Goal: Task Accomplishment & Management: Complete application form

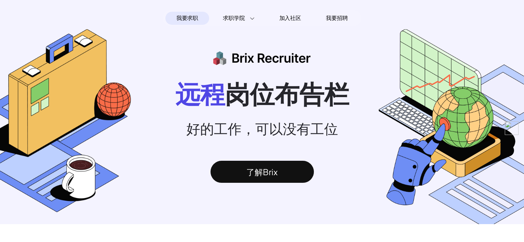
click at [196, 19] on span "我要求职" at bounding box center [187, 18] width 22 height 11
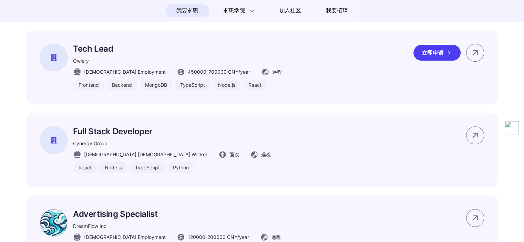
scroll to position [569, 0]
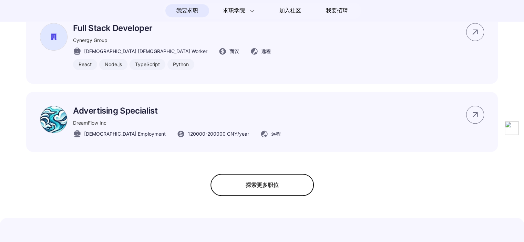
click at [264, 192] on div "探索更多职位" at bounding box center [261, 185] width 103 height 22
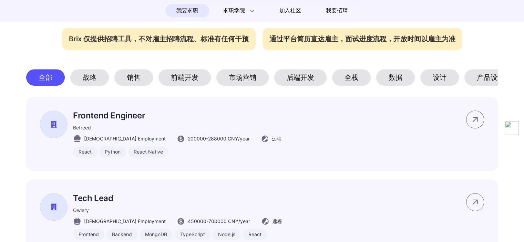
scroll to position [328, 0]
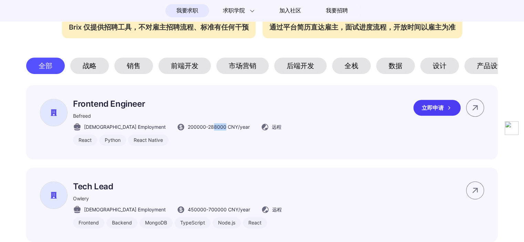
drag, startPoint x: 185, startPoint y: 130, endPoint x: 196, endPoint y: 129, distance: 11.4
click at [196, 129] on span "200000 - 288000 CNY /year" at bounding box center [219, 126] width 62 height 7
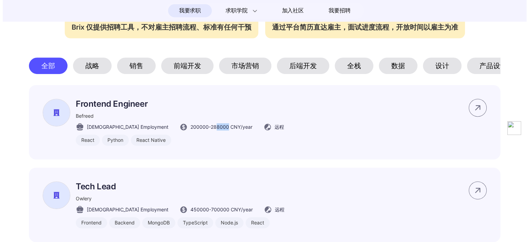
scroll to position [0, 0]
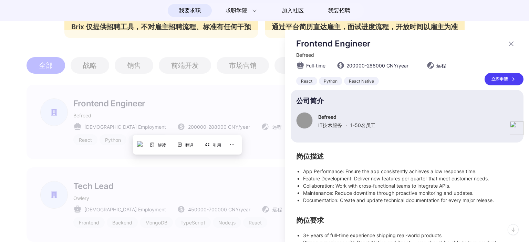
click at [234, 104] on div at bounding box center [264, 136] width 529 height 212
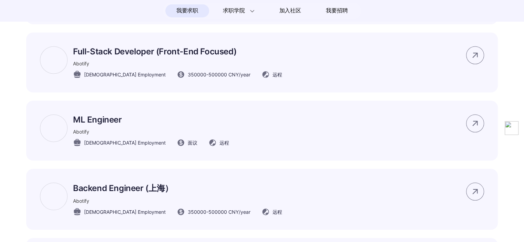
scroll to position [1258, 0]
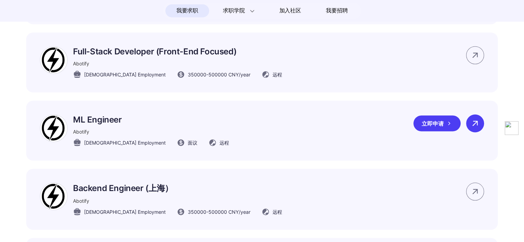
click at [467, 125] on div at bounding box center [475, 123] width 18 height 18
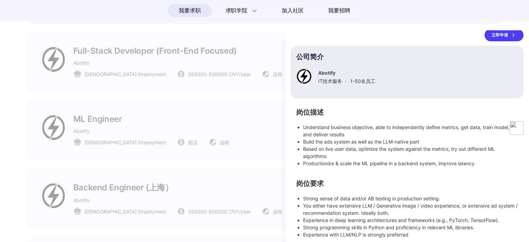
scroll to position [48, 0]
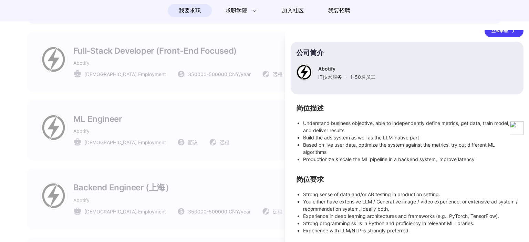
click at [239, 164] on div at bounding box center [264, 136] width 529 height 212
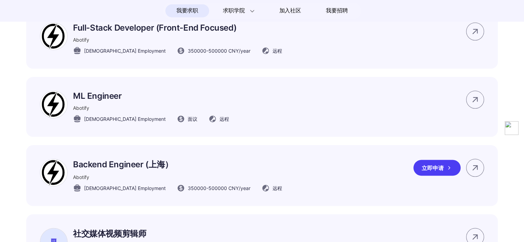
scroll to position [1292, 0]
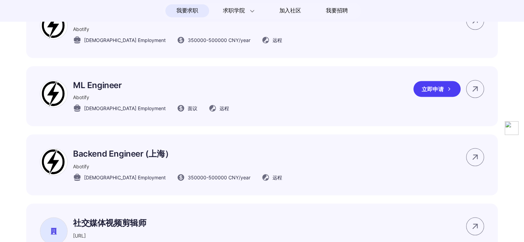
click at [434, 94] on div "立即申请" at bounding box center [436, 89] width 47 height 16
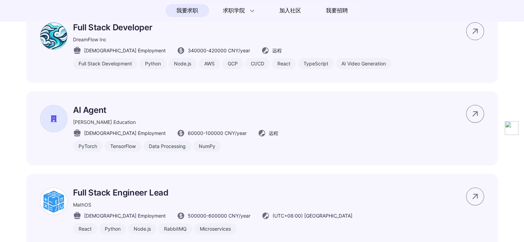
scroll to position [1878, 0]
click at [141, 108] on p "AI Agent" at bounding box center [175, 110] width 205 height 10
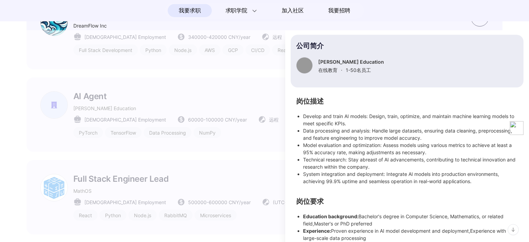
scroll to position [0, 0]
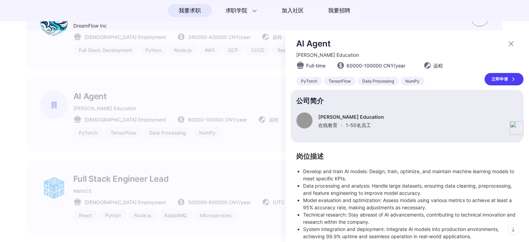
click at [499, 77] on div "立即申请" at bounding box center [504, 79] width 39 height 12
click at [190, 115] on div at bounding box center [264, 136] width 529 height 212
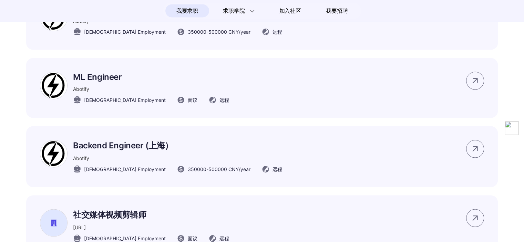
scroll to position [1258, 0]
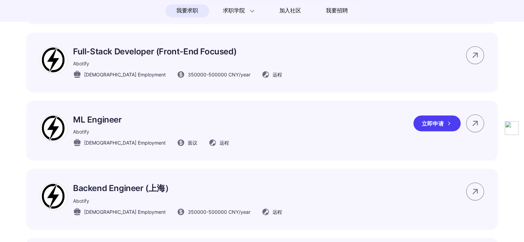
click at [110, 122] on p "ML Engineer" at bounding box center [151, 119] width 156 height 10
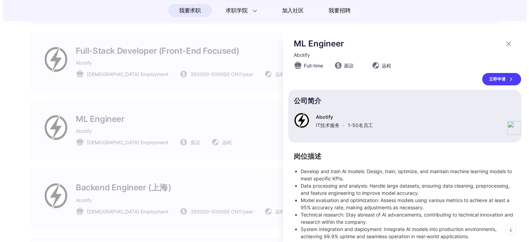
scroll to position [0, 0]
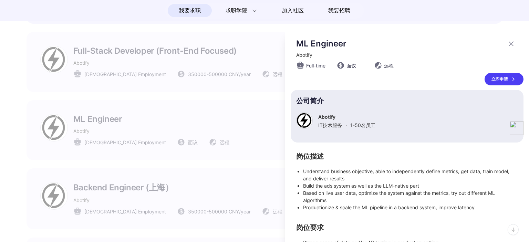
click at [489, 76] on div "立即申请" at bounding box center [504, 79] width 39 height 12
click at [178, 103] on div at bounding box center [264, 136] width 529 height 212
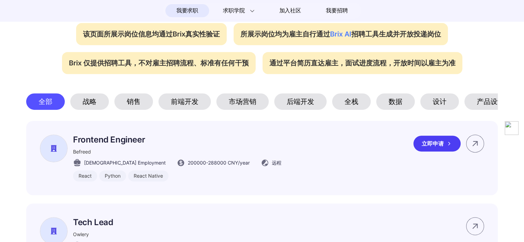
scroll to position [293, 0]
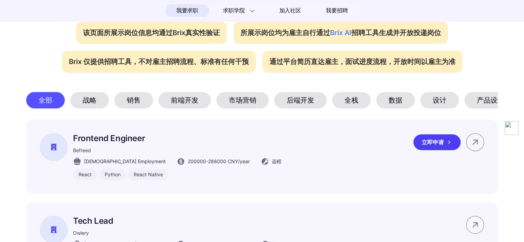
click at [132, 143] on p "Frontend Engineer" at bounding box center [177, 138] width 208 height 10
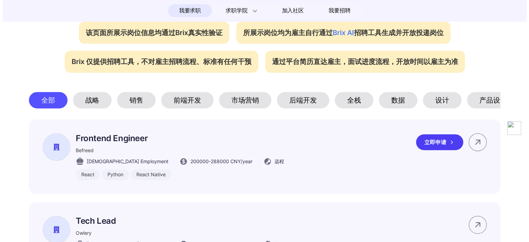
scroll to position [0, 0]
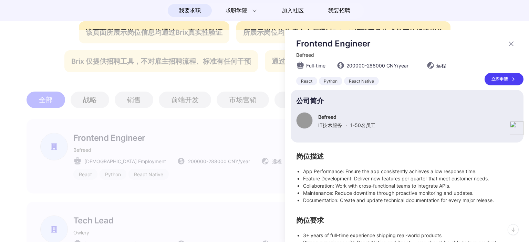
click at [493, 76] on div "立即申请" at bounding box center [504, 79] width 39 height 12
click at [201, 92] on div at bounding box center [264, 136] width 529 height 212
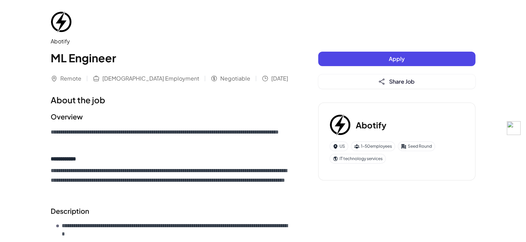
click at [404, 60] on button "Apply" at bounding box center [396, 59] width 157 height 14
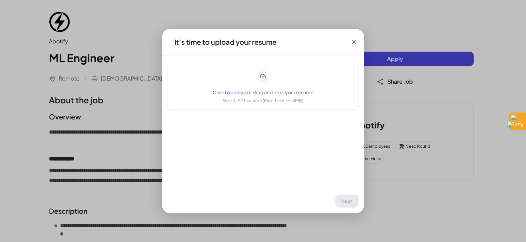
click at [266, 76] on icon at bounding box center [263, 77] width 12 height 12
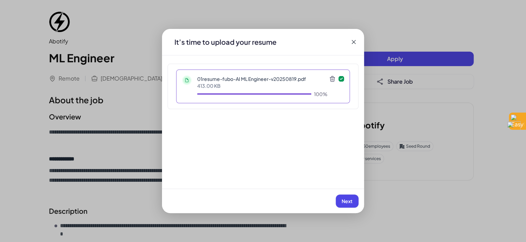
click at [348, 202] on span "Next" at bounding box center [346, 201] width 11 height 6
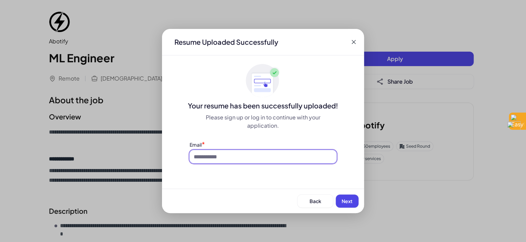
click at [226, 152] on input at bounding box center [262, 156] width 147 height 13
type input "**********"
click at [347, 196] on button "Next" at bounding box center [346, 201] width 23 height 13
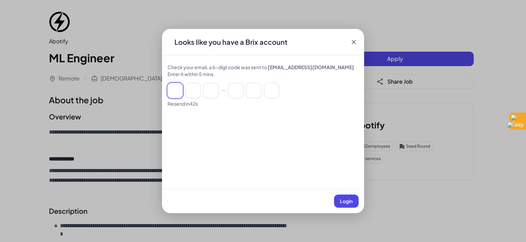
click at [174, 90] on input at bounding box center [174, 90] width 15 height 15
paste input "******"
type input "*"
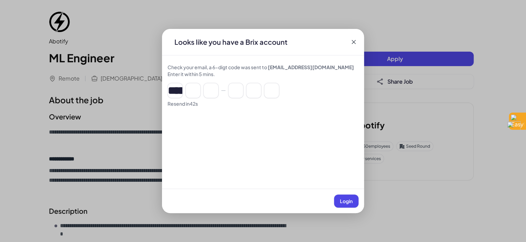
type input "*"
click at [342, 201] on span "Login" at bounding box center [346, 201] width 13 height 6
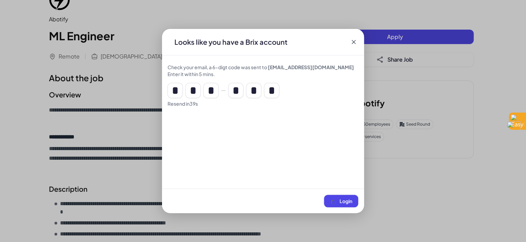
scroll to position [34, 0]
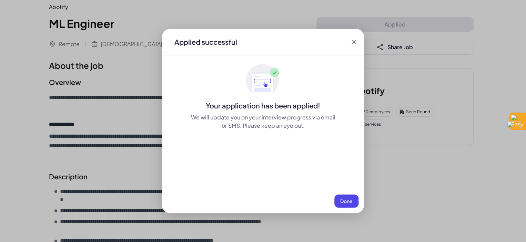
click at [348, 199] on span "Done" at bounding box center [346, 201] width 12 height 6
